Goal: Manage account settings

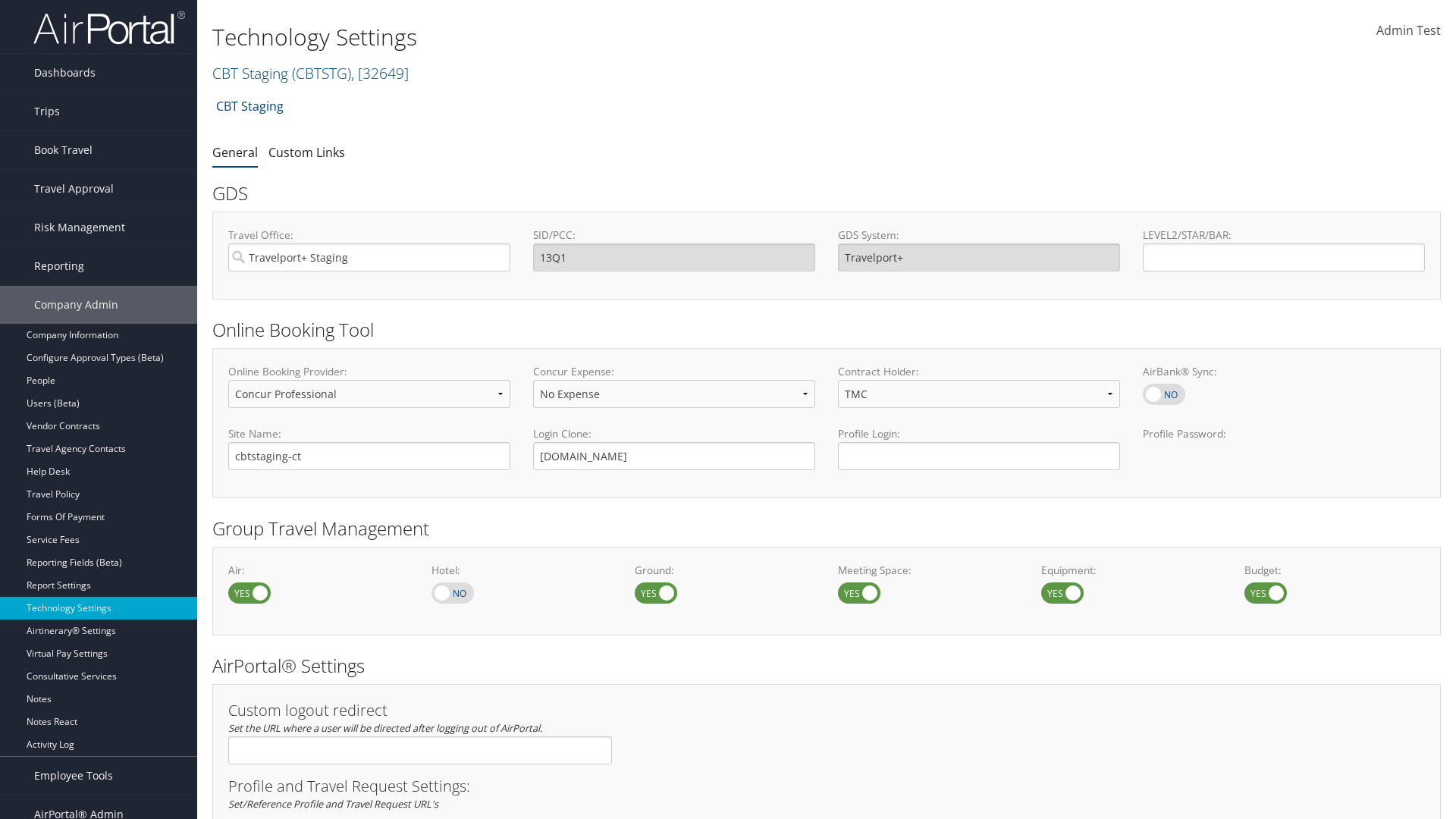
select select "4"
click at [250, 73] on link "CBT Staging ( CBTSTG ) , [ 32649 ]" at bounding box center [310, 73] width 197 height 20
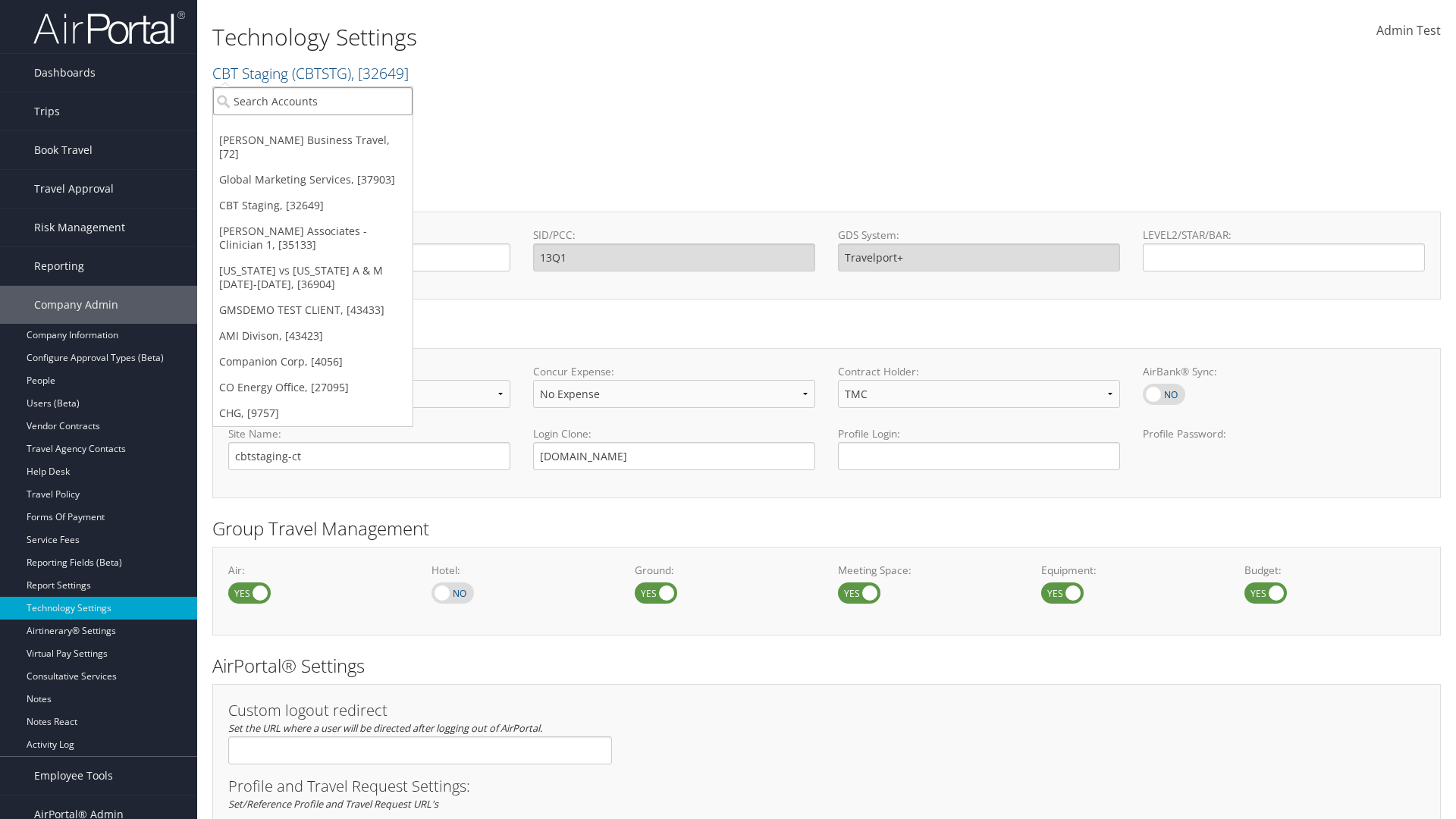
click at [312, 101] on input "search" at bounding box center [313, 101] width 199 height 28
type input "CBTSTG"
click at [312, 129] on div "CBT Staging (CBTSTG), [32649]" at bounding box center [313, 128] width 216 height 14
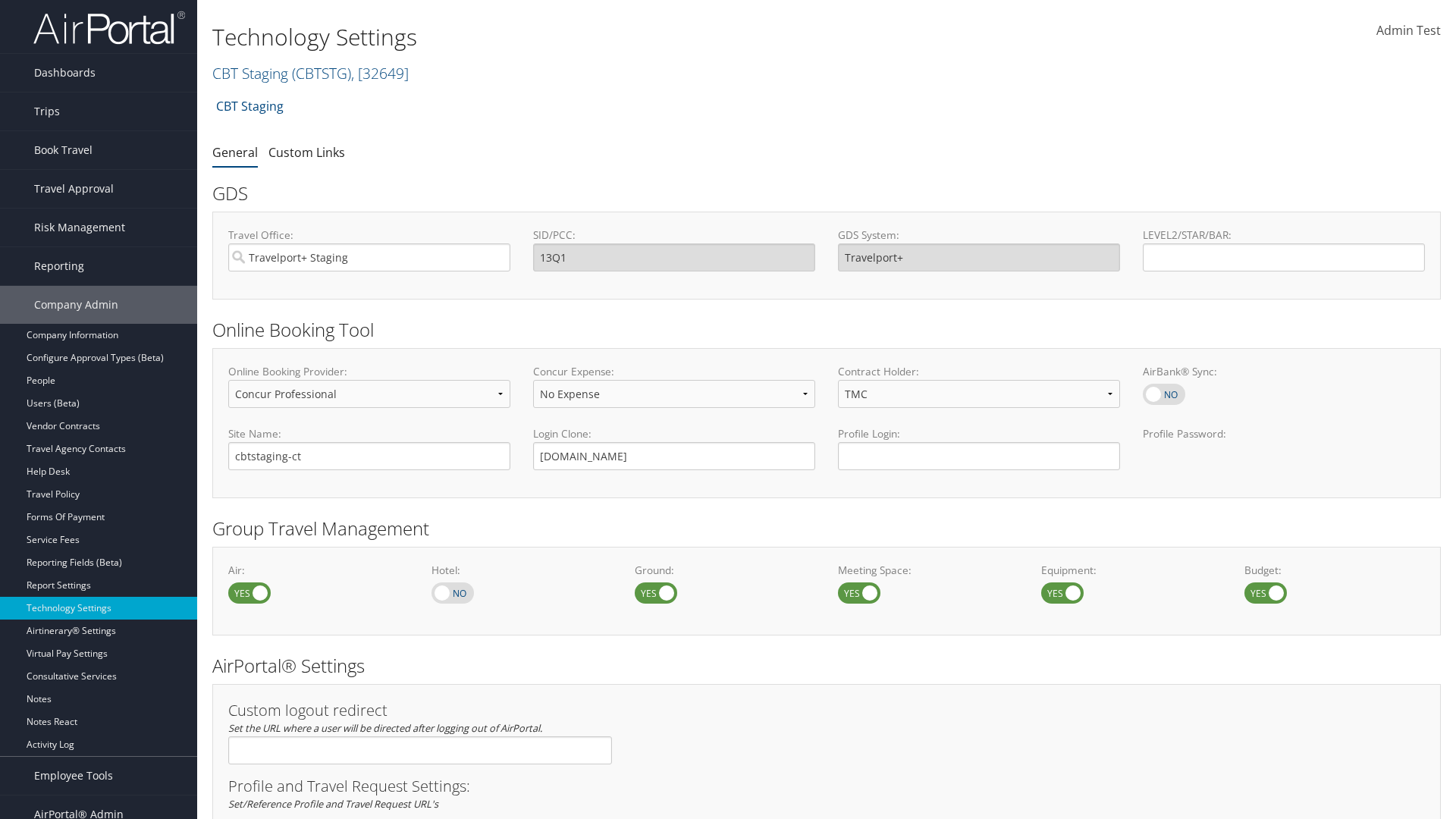
select select "3"
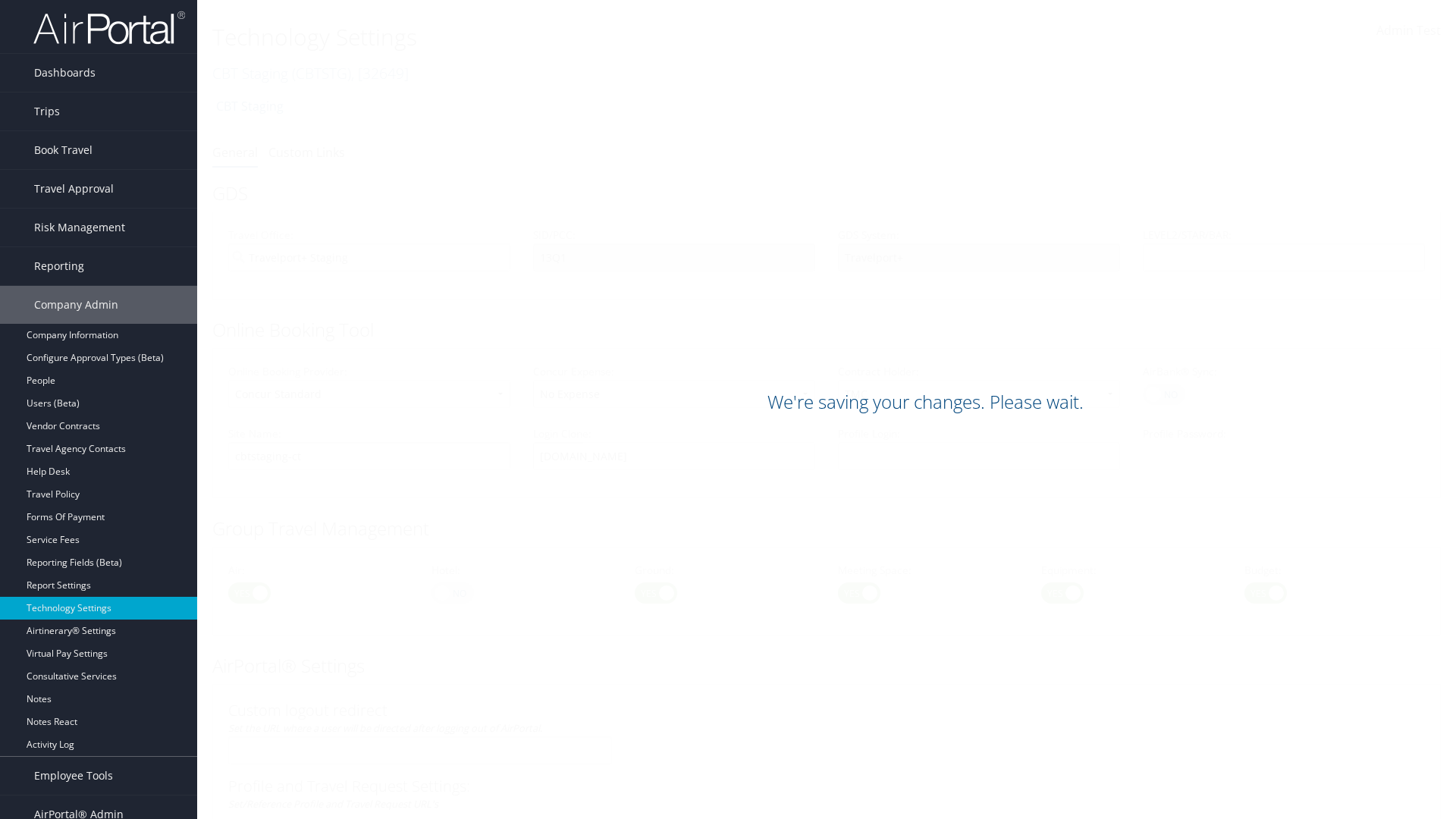
scroll to position [929, 0]
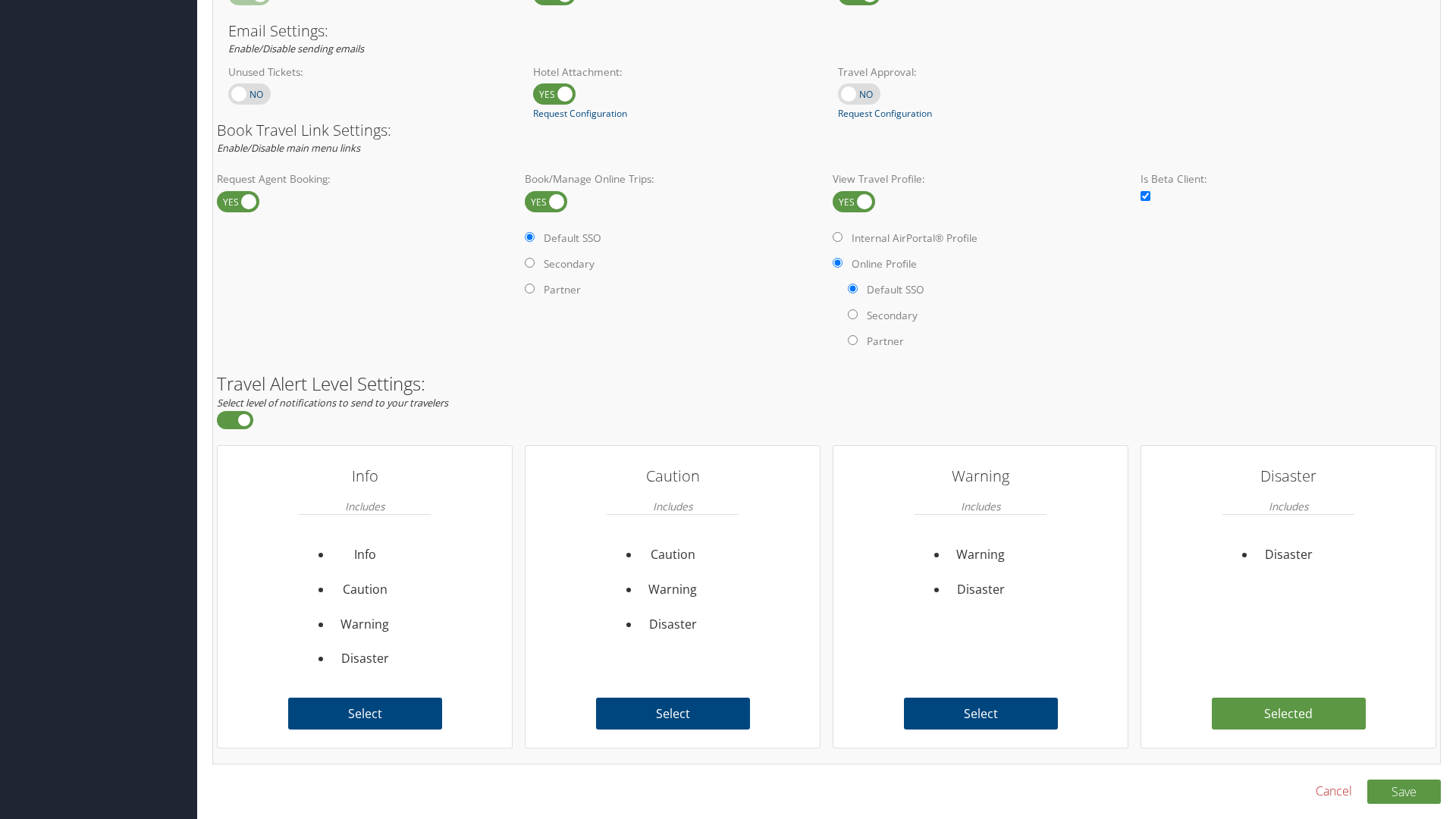
scroll to position [929, 0]
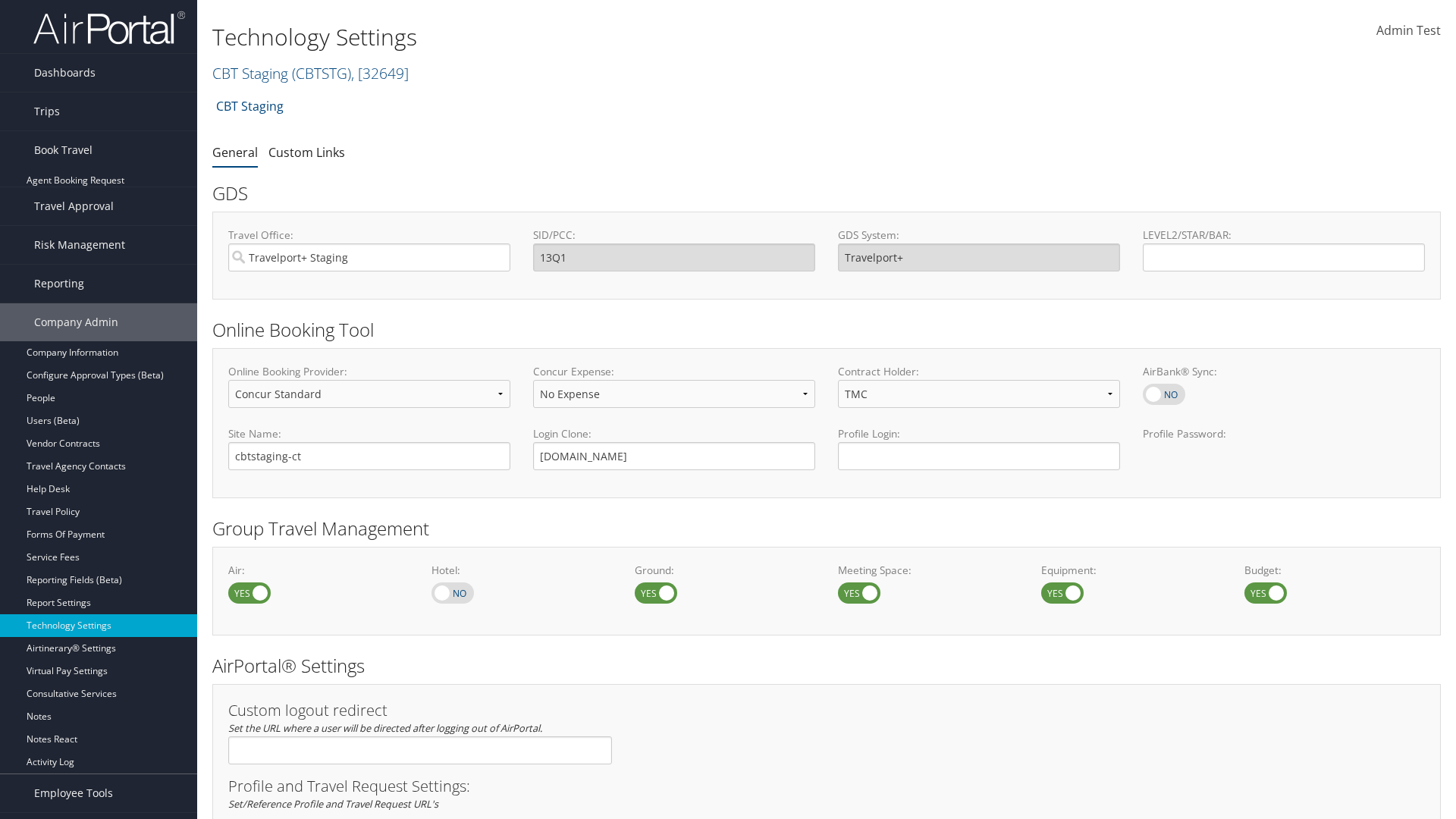
click at [99, 192] on link "Approval Request (Beta)" at bounding box center [99, 203] width 198 height 23
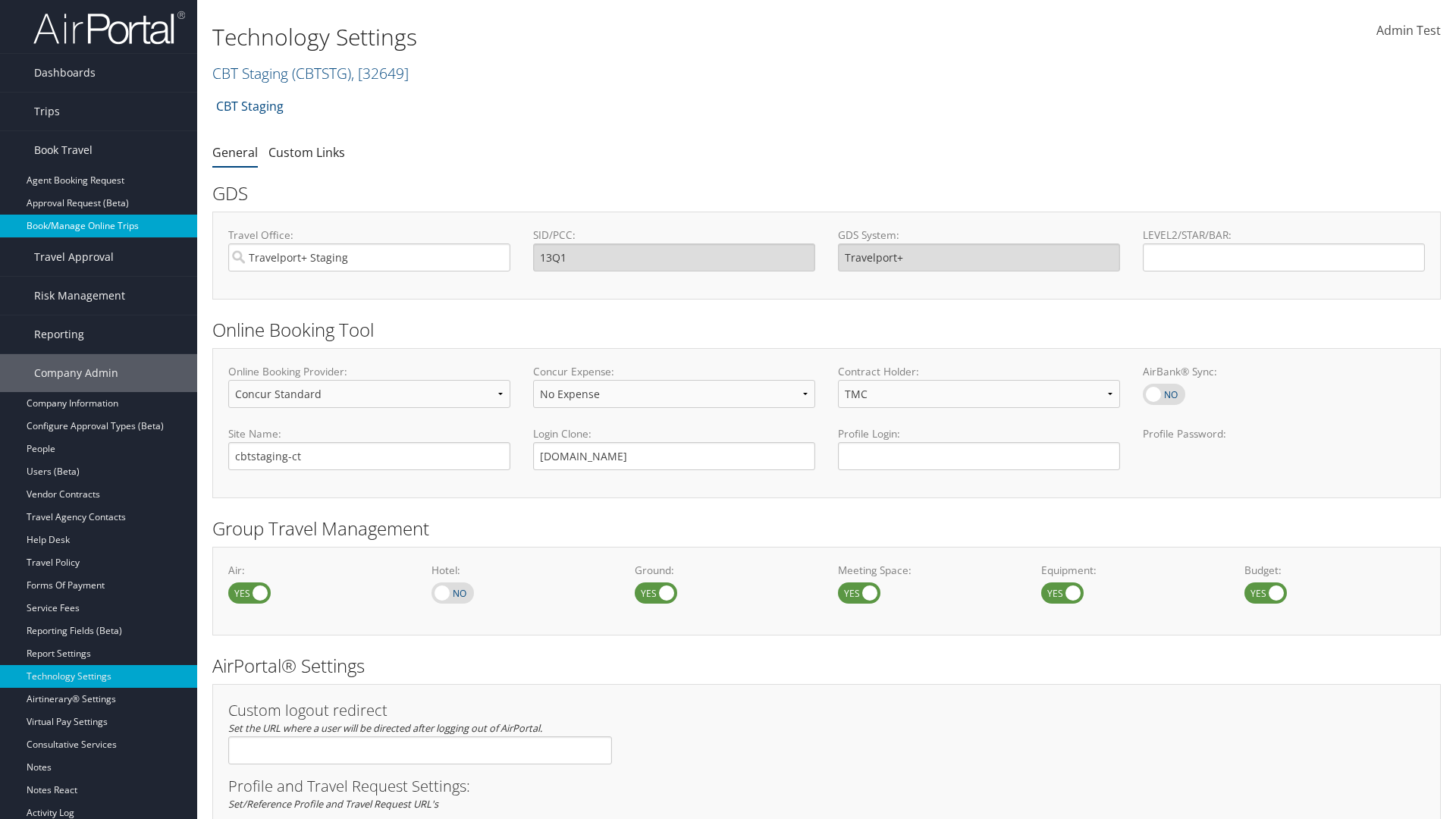
click at [99, 214] on link "Book/Manage Online Trips" at bounding box center [99, 225] width 198 height 23
